Goal: Find specific page/section: Find specific page/section

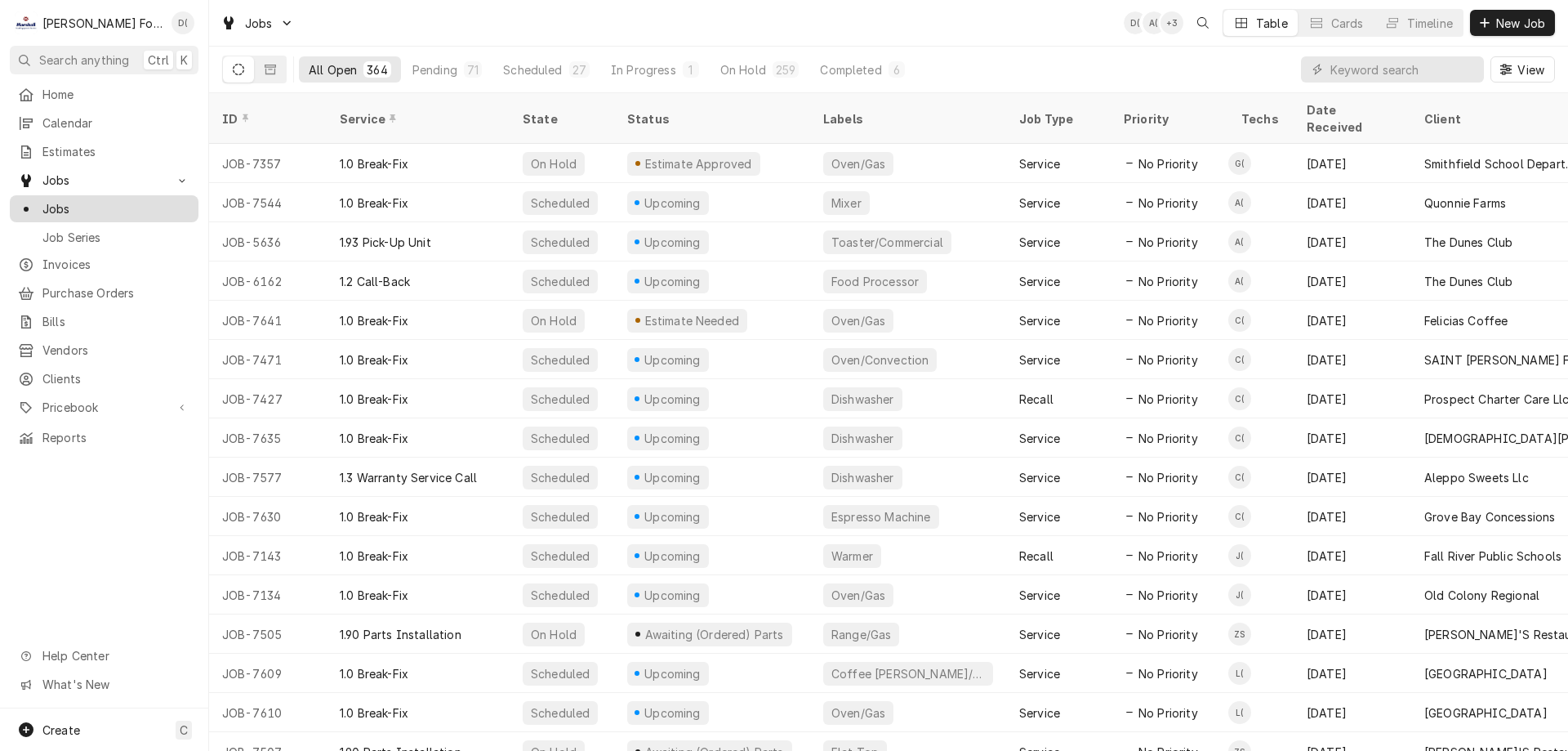
click at [87, 204] on span "Jobs" at bounding box center [116, 209] width 148 height 17
click at [268, 70] on icon "Dynamic Content Wrapper" at bounding box center [270, 69] width 11 height 11
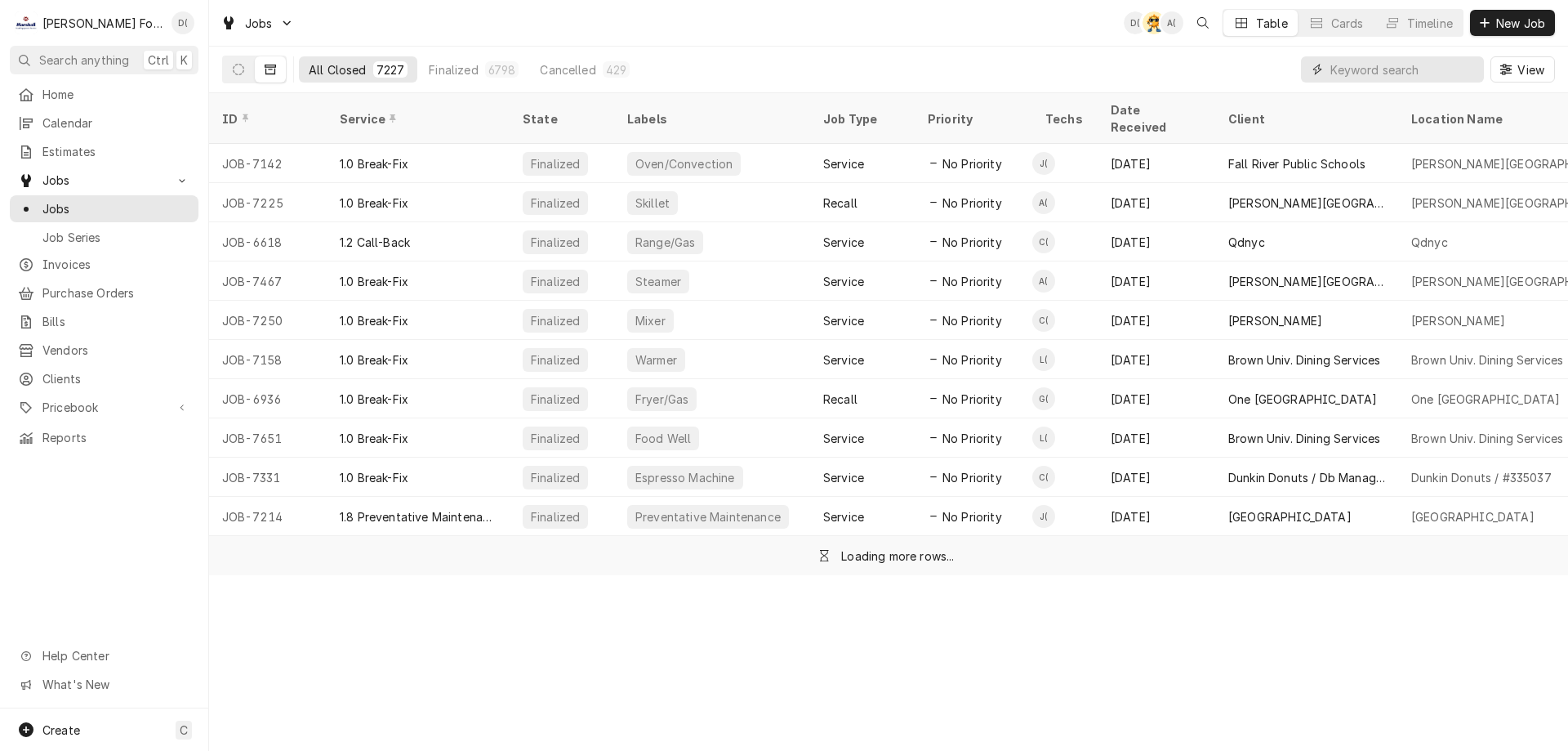
click at [1388, 77] on input "Dynamic Content Wrapper" at bounding box center [1403, 69] width 145 height 26
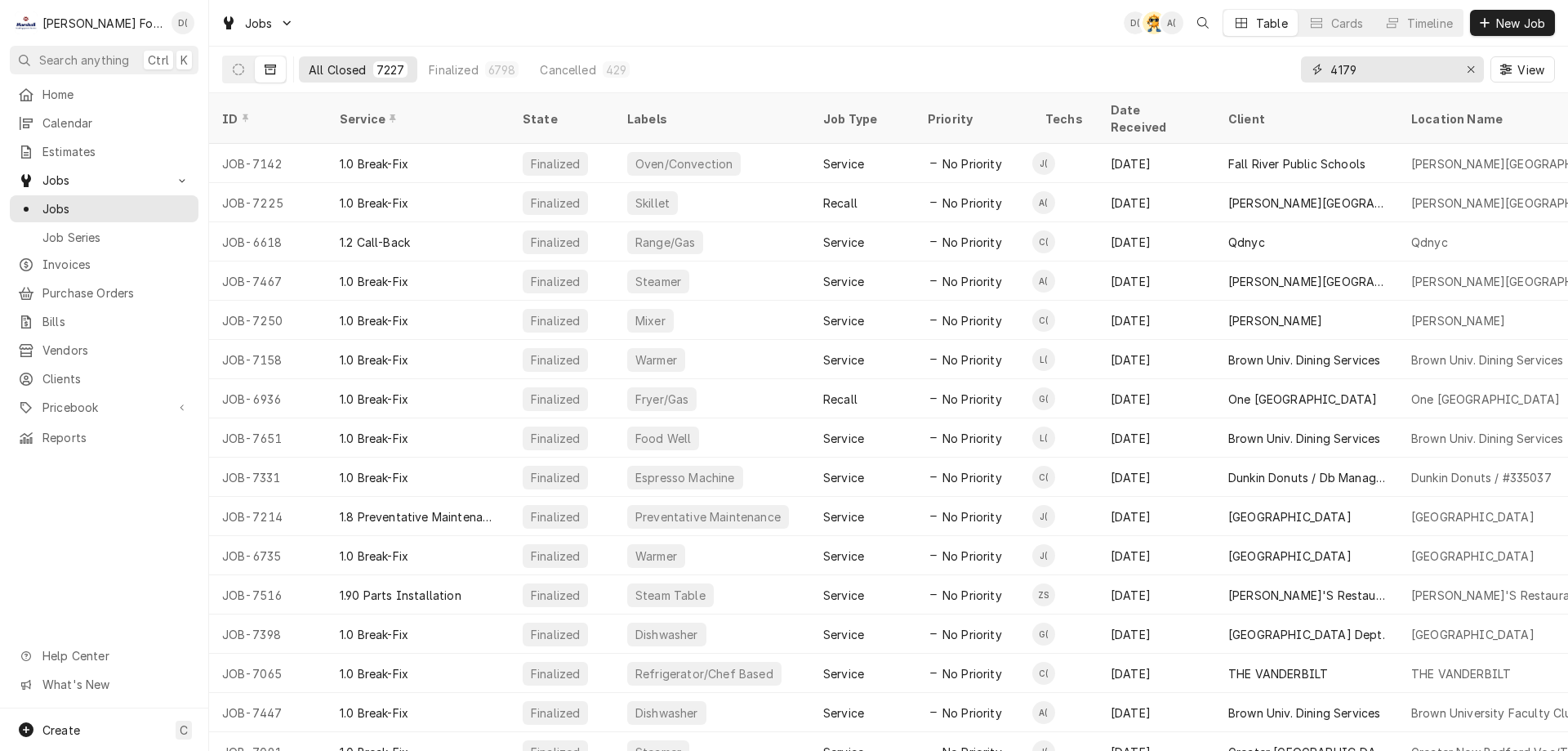
type input "4179"
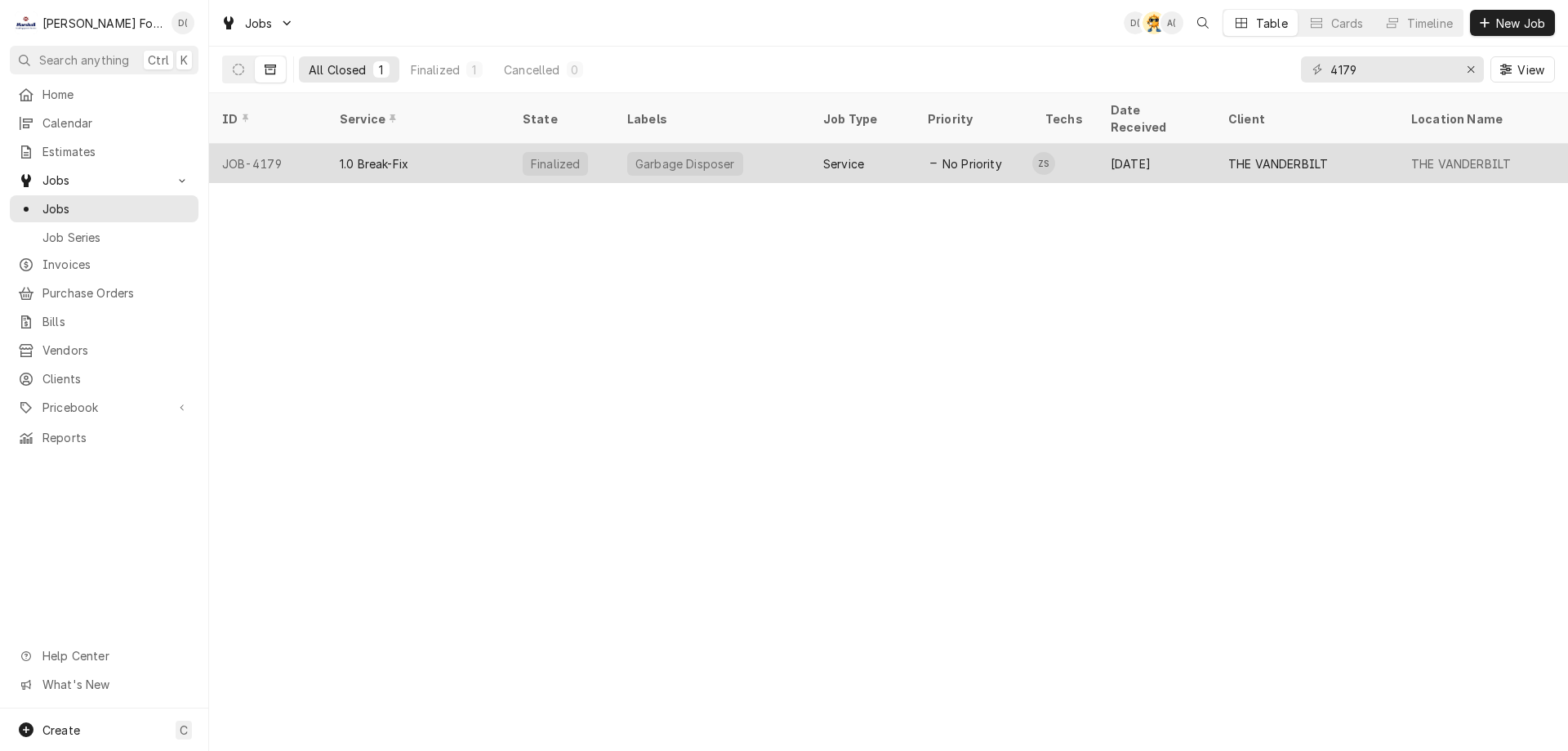
click at [775, 144] on div "Garbage Disposer" at bounding box center [712, 164] width 196 height 39
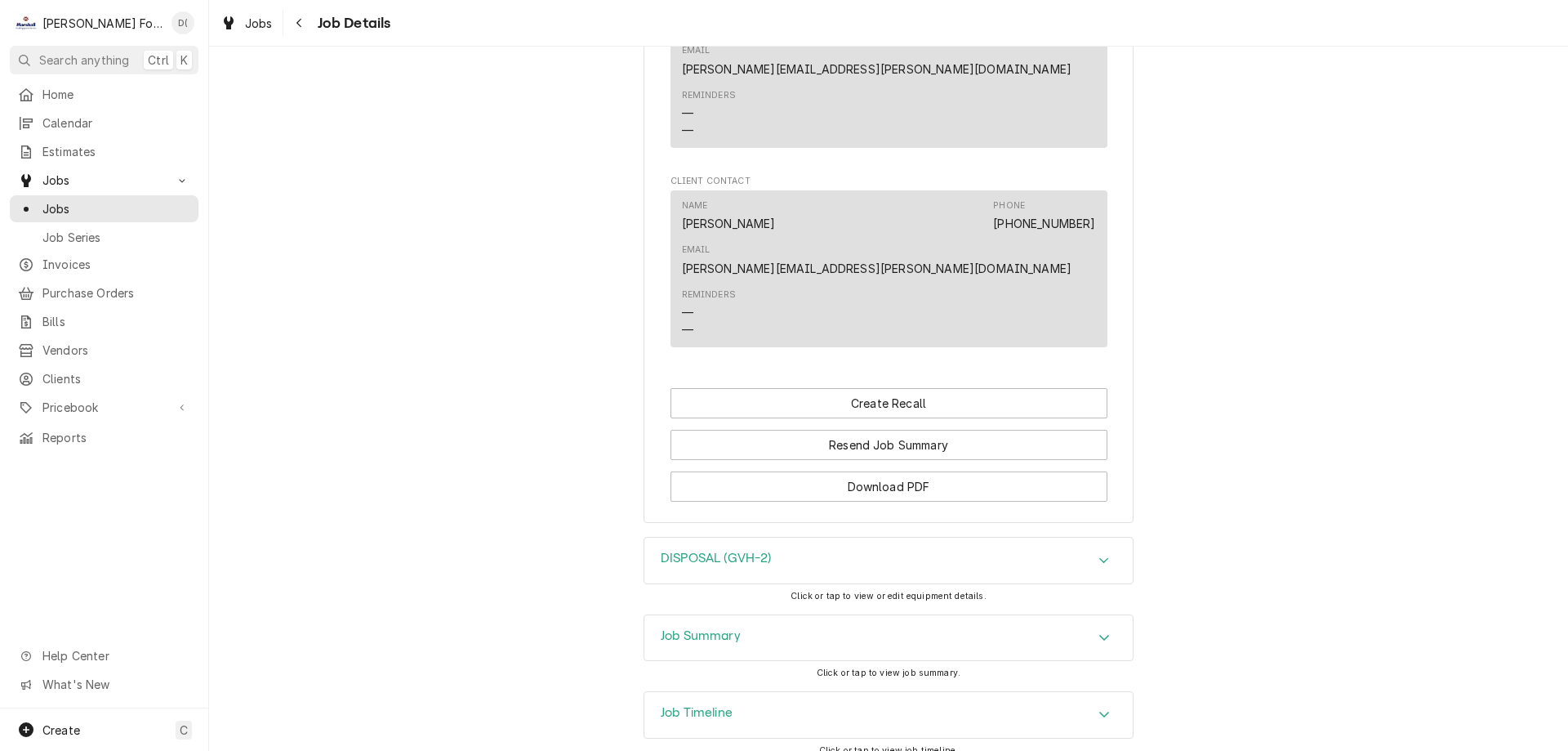
scroll to position [1703, 0]
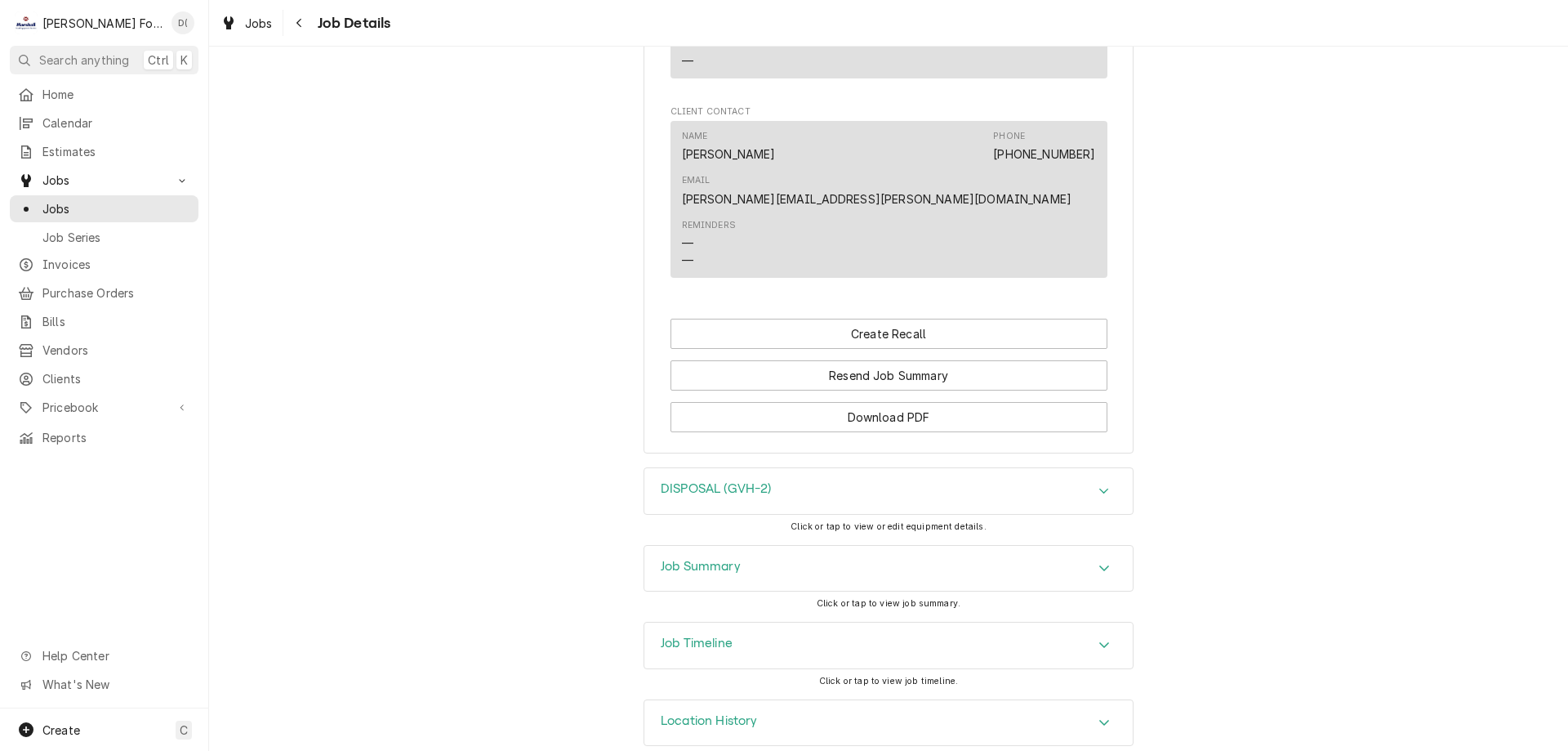
click at [863, 469] on div "DISPOSAL (GVH-2)" at bounding box center [888, 491] width 488 height 46
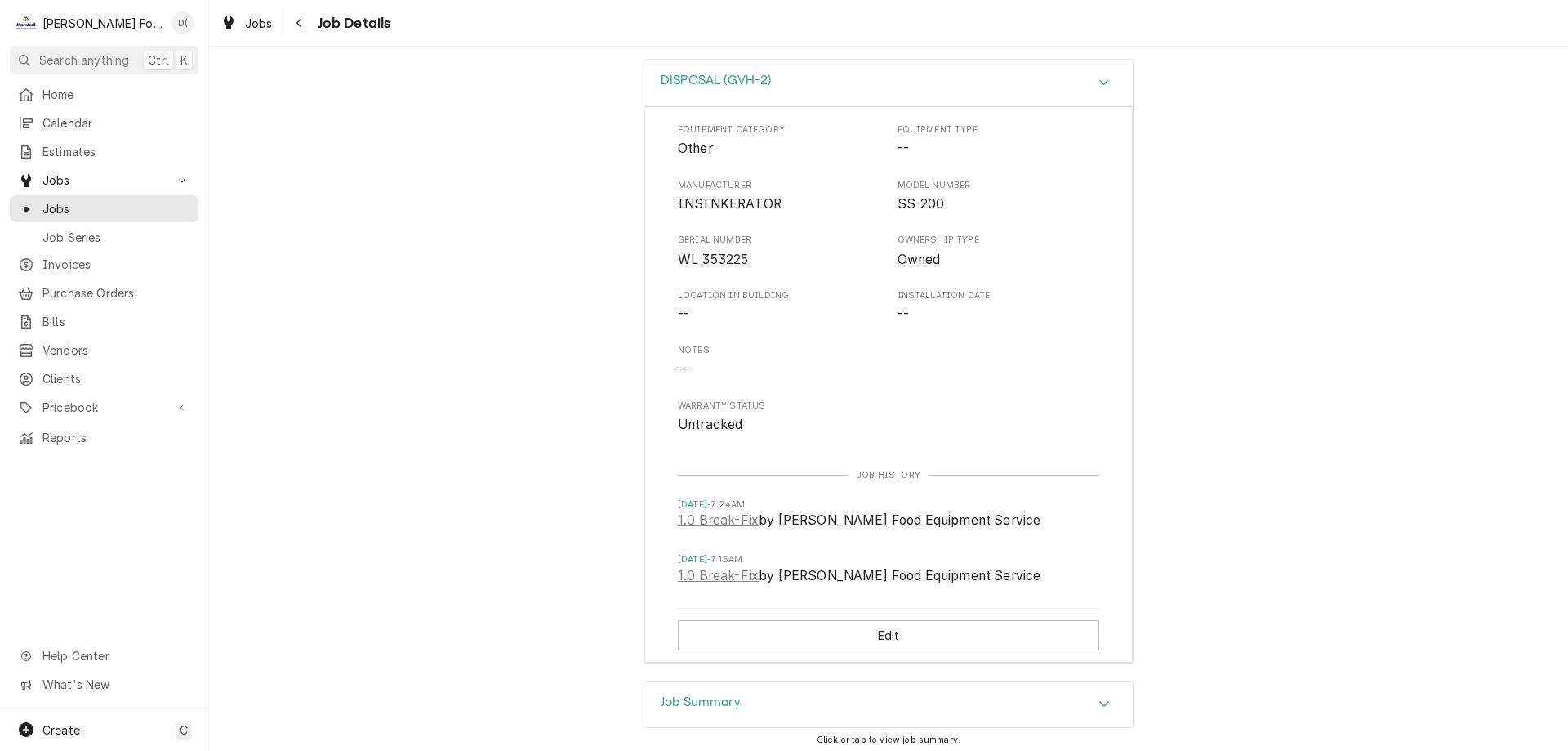
scroll to position [2248, 0]
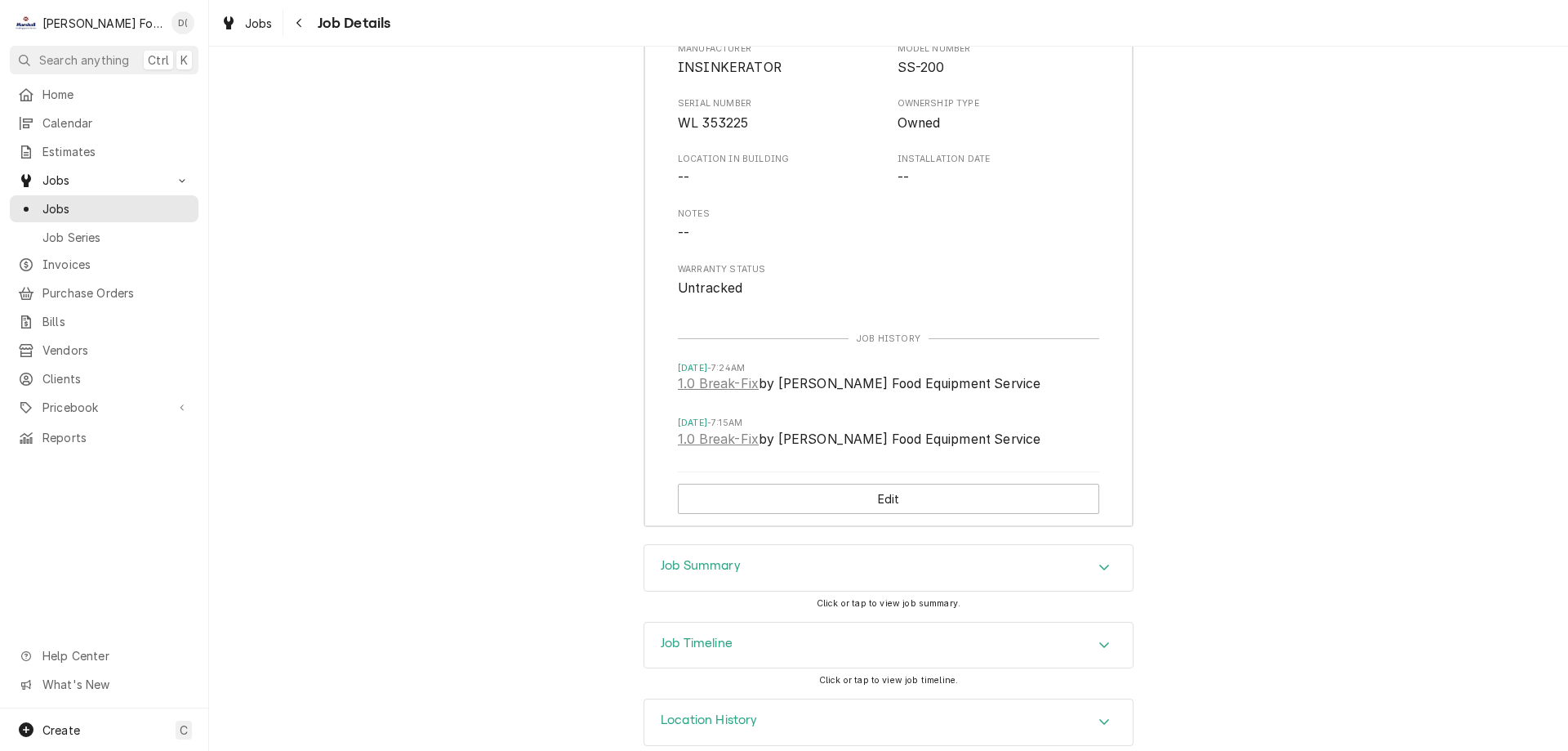
drag, startPoint x: 716, startPoint y: 539, endPoint x: 677, endPoint y: 516, distance: 45.3
click at [717, 558] on h3 "Job Summary" at bounding box center [701, 566] width 80 height 16
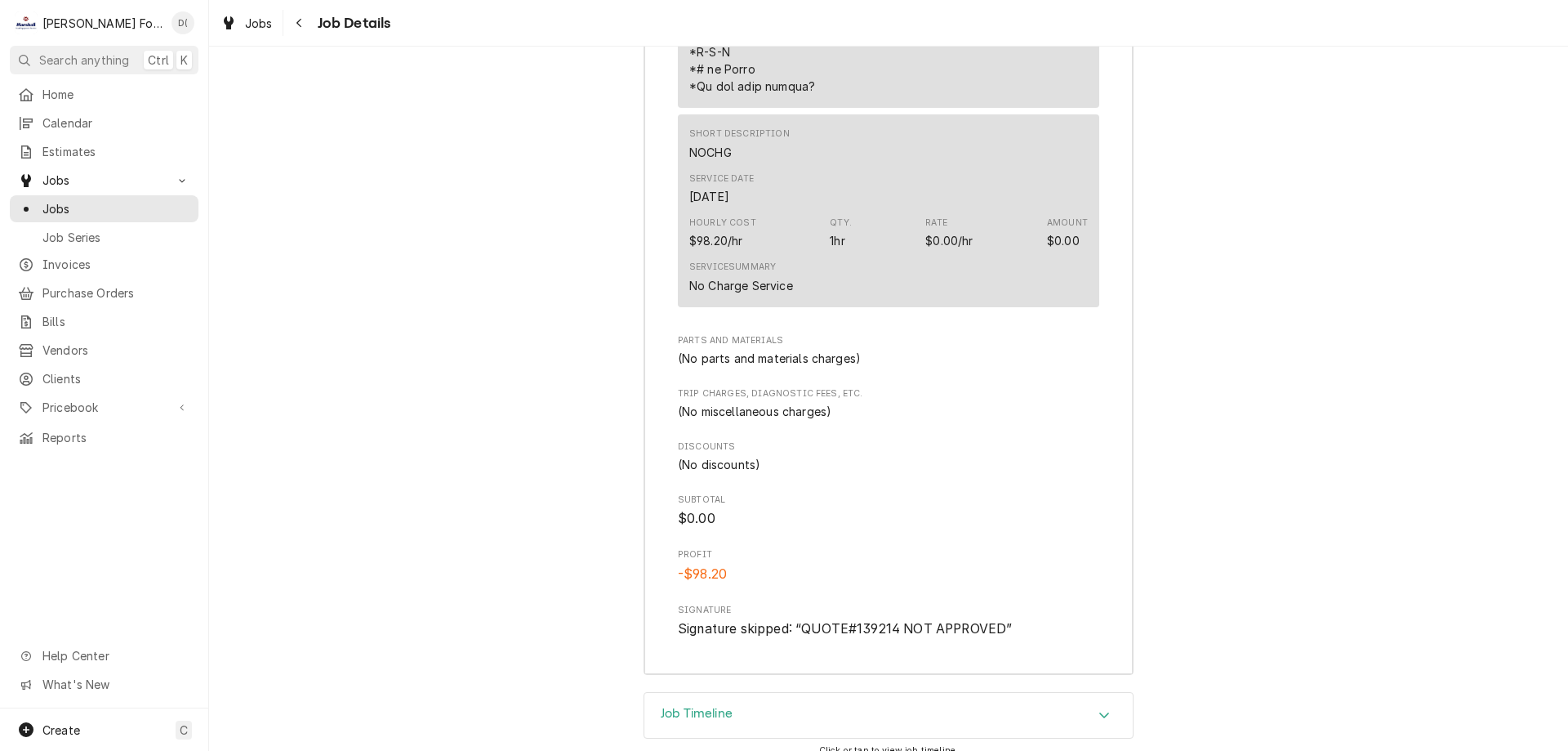
scroll to position [3626, 0]
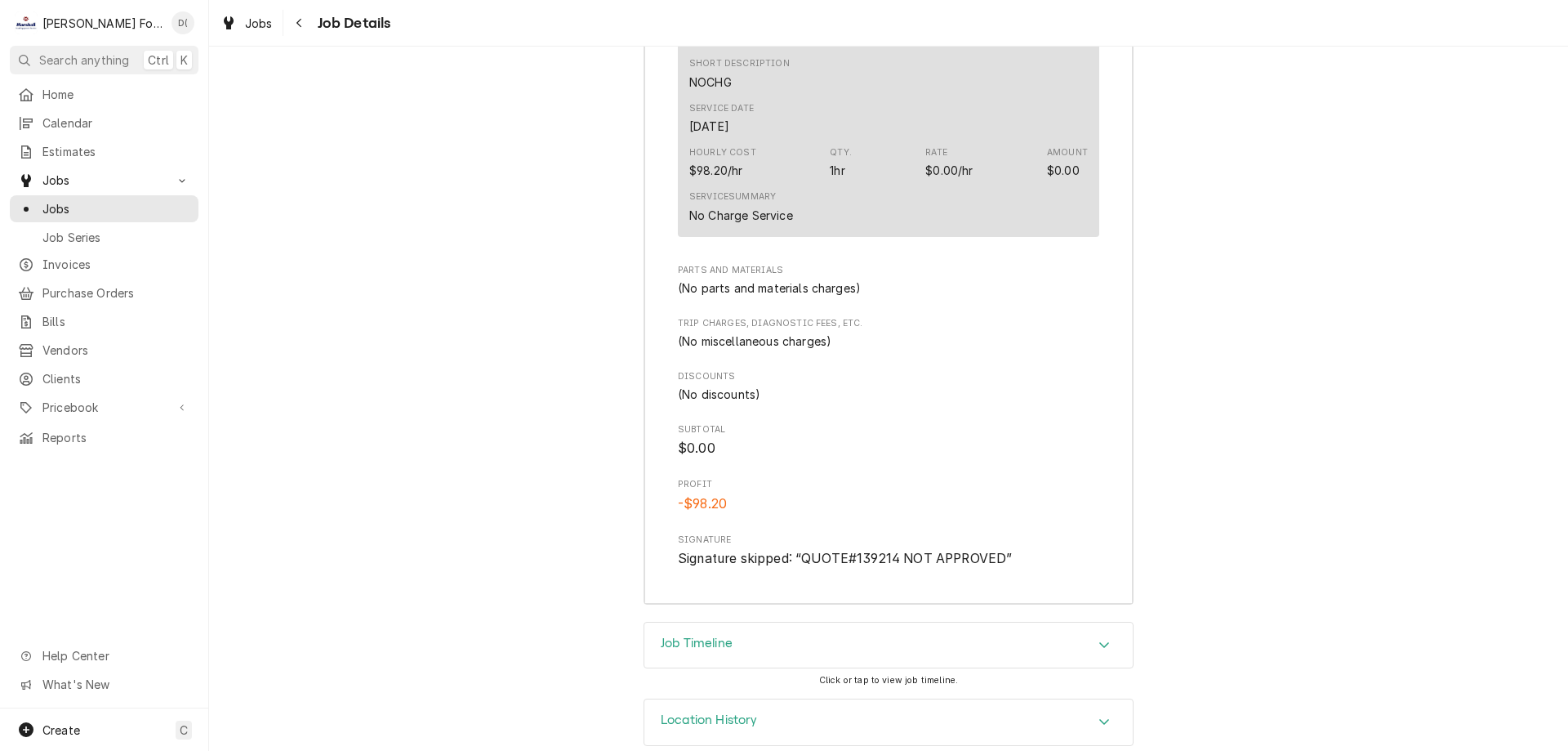
click at [751, 630] on div "Job Timeline" at bounding box center [888, 645] width 488 height 46
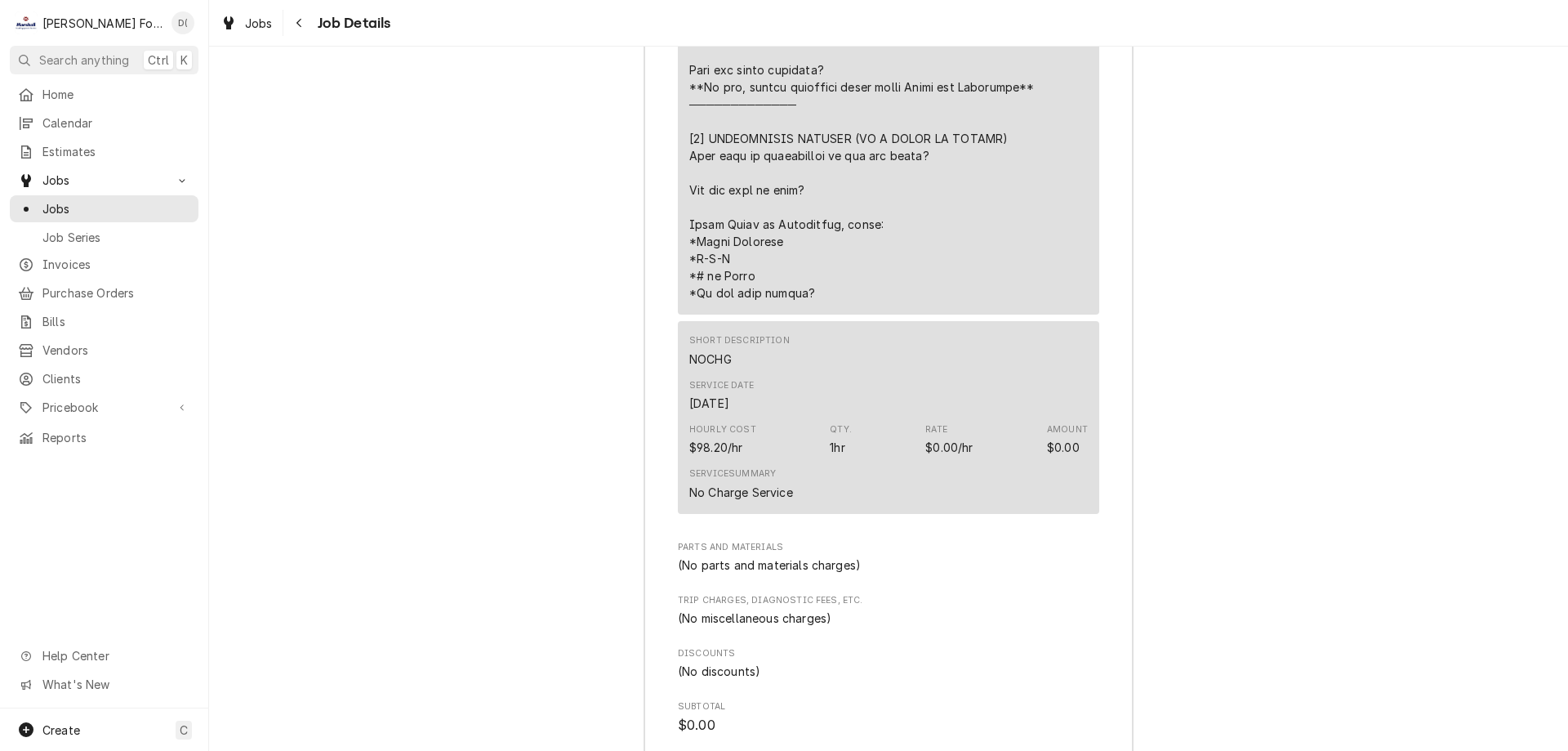
scroll to position [2940, 0]
